Goal: Information Seeking & Learning: Learn about a topic

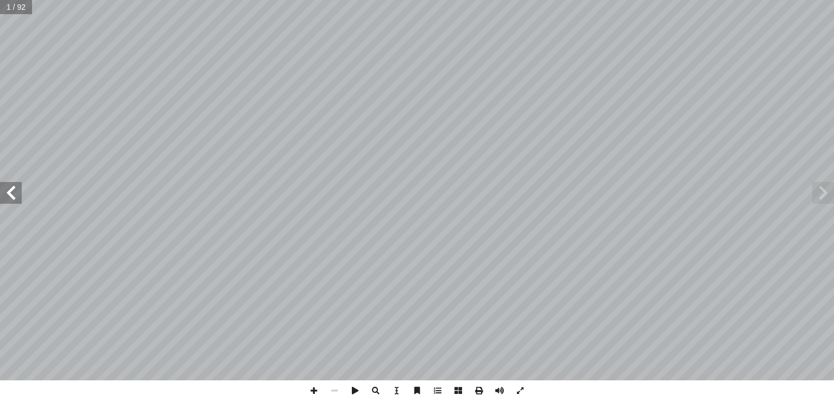
click at [5, 194] on span at bounding box center [11, 193] width 22 height 22
click at [7, 194] on span at bounding box center [11, 193] width 22 height 22
click at [313, 391] on span at bounding box center [314, 390] width 21 height 21
click at [12, 199] on span at bounding box center [11, 193] width 22 height 22
click at [10, 196] on span at bounding box center [11, 193] width 22 height 22
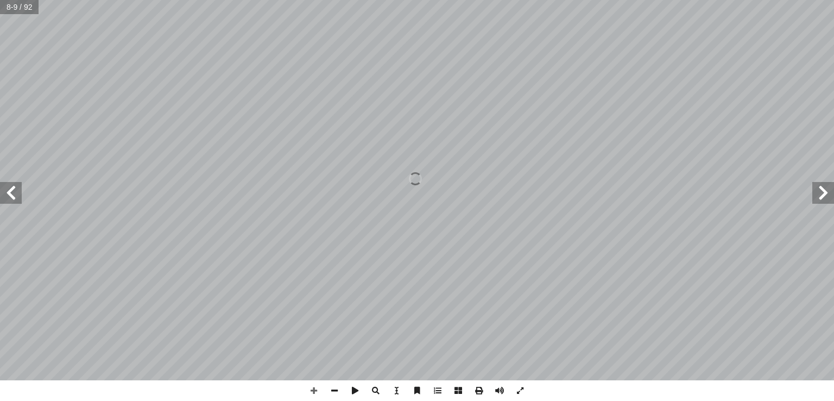
click at [10, 194] on span at bounding box center [11, 193] width 22 height 22
click at [314, 388] on span at bounding box center [314, 390] width 21 height 21
